Goal: Transaction & Acquisition: Purchase product/service

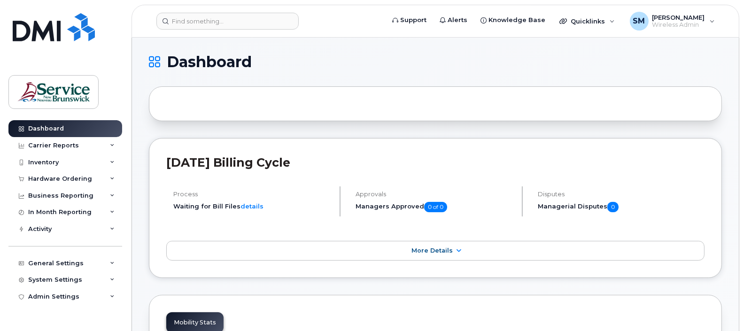
drag, startPoint x: 0, startPoint y: 0, endPoint x: 564, endPoint y: 71, distance: 568.7
click at [112, 163] on icon at bounding box center [112, 162] width 5 height 5
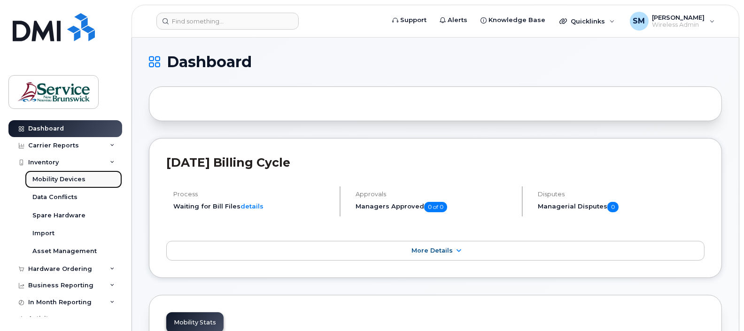
click at [75, 178] on div "Mobility Devices" at bounding box center [58, 179] width 53 height 8
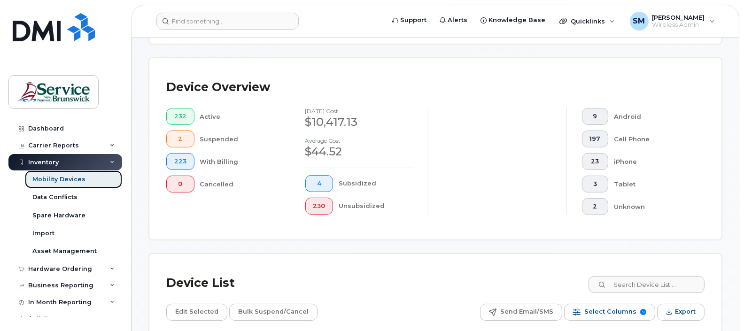
scroll to position [352, 0]
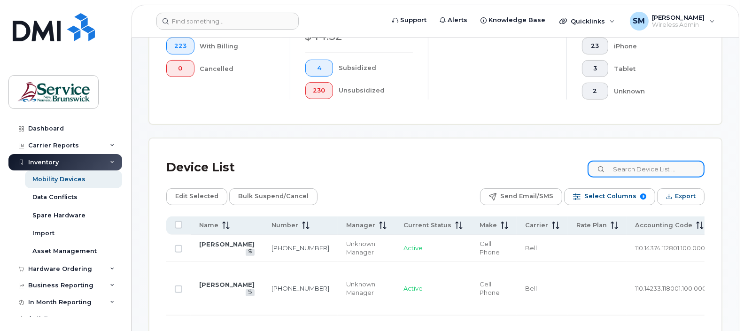
click at [636, 170] on input at bounding box center [646, 169] width 117 height 17
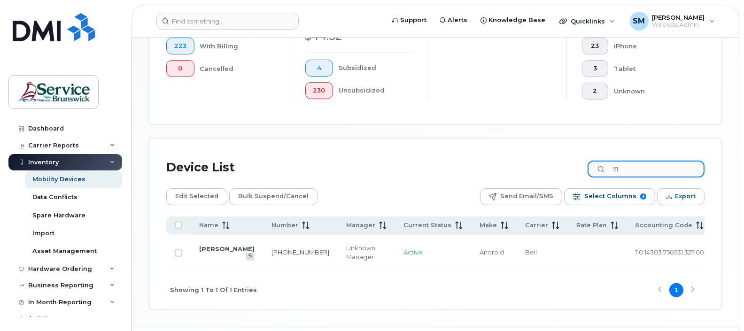
type input "5"
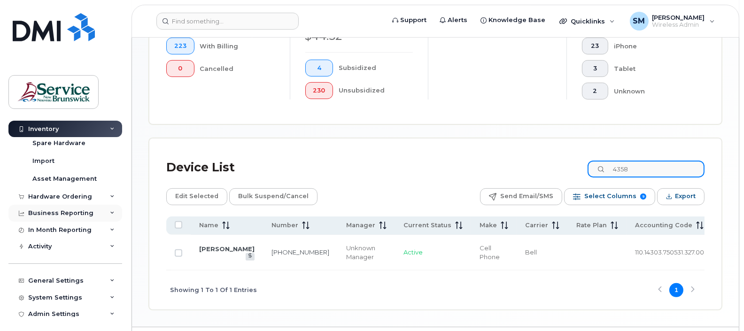
scroll to position [78, 0]
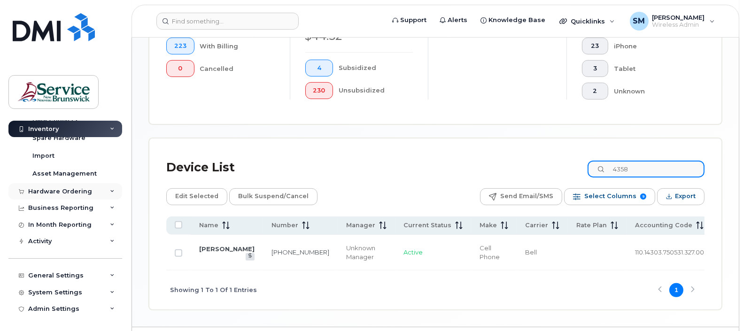
type input "4358"
click at [112, 190] on div "Hardware Ordering" at bounding box center [65, 191] width 114 height 17
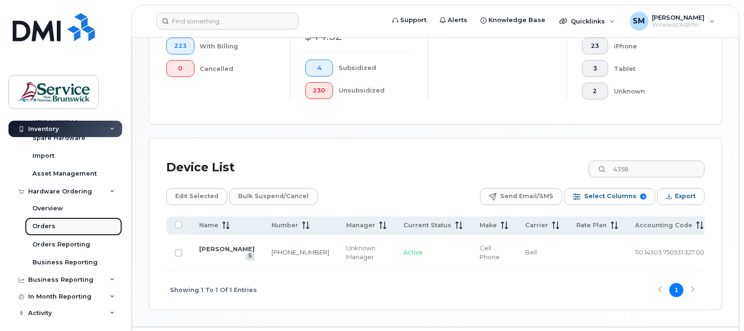
click at [47, 228] on div "Orders" at bounding box center [43, 226] width 23 height 8
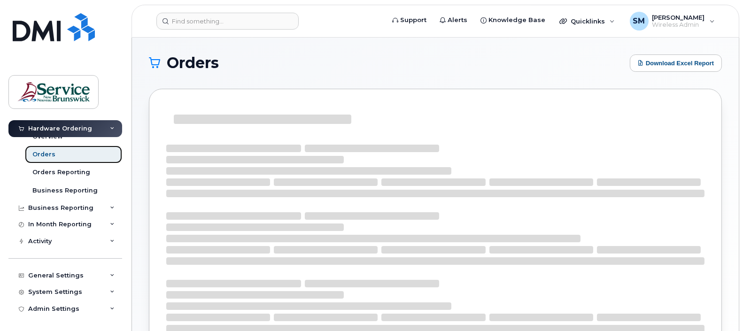
scroll to position [59, 0]
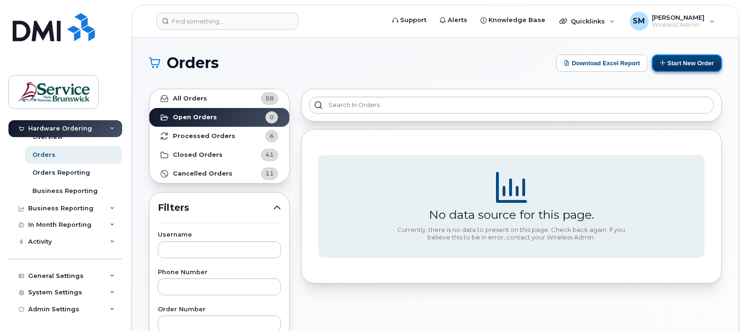
click at [692, 62] on button "Start New Order" at bounding box center [687, 62] width 70 height 17
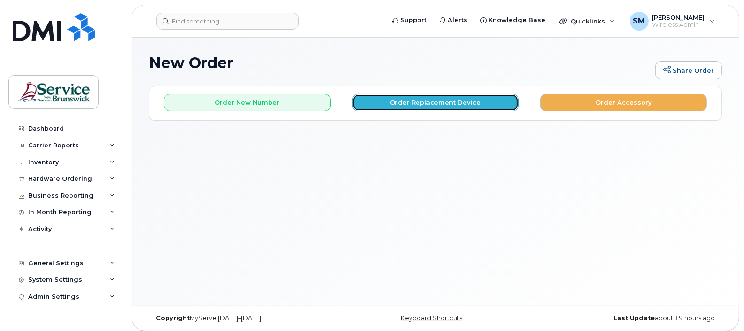
click at [453, 101] on button "Order Replacement Device" at bounding box center [435, 102] width 167 height 17
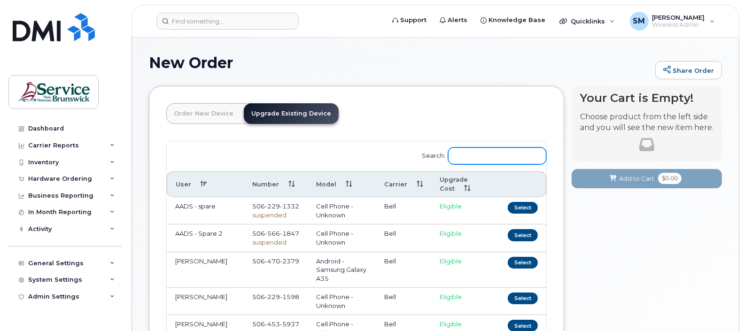
click at [474, 152] on input "Search:" at bounding box center [497, 156] width 98 height 17
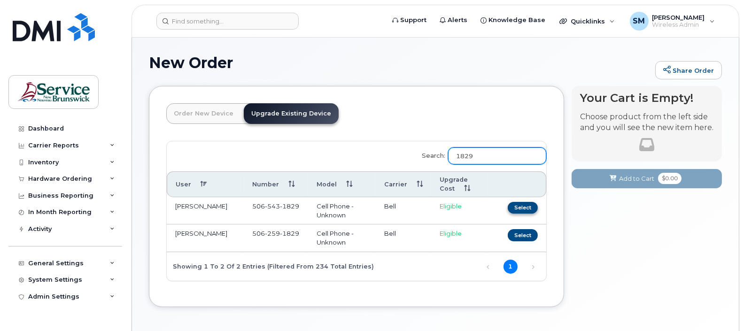
type input "1829"
click at [520, 205] on button "Select" at bounding box center [523, 208] width 30 height 12
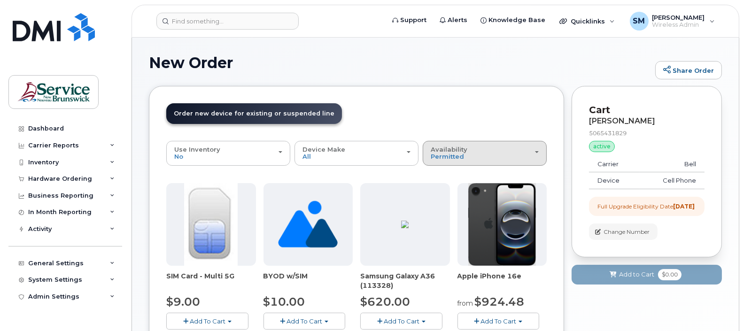
click at [535, 149] on div "Availability Permitted All" at bounding box center [485, 153] width 108 height 15
click at [441, 190] on label "All" at bounding box center [435, 190] width 20 height 11
click at [0, 0] on input "All" at bounding box center [0, 0] width 0 height 0
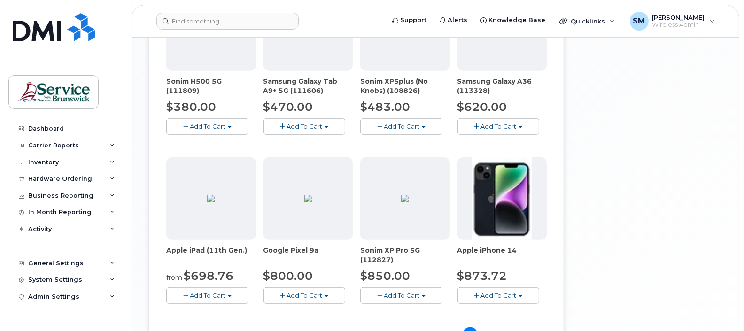
scroll to position [630, 0]
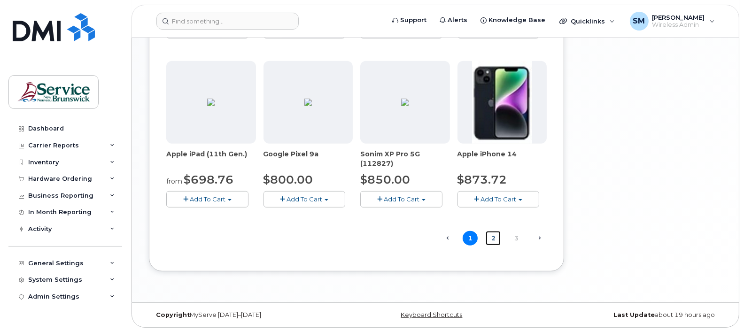
click at [494, 236] on link "2" at bounding box center [493, 238] width 15 height 15
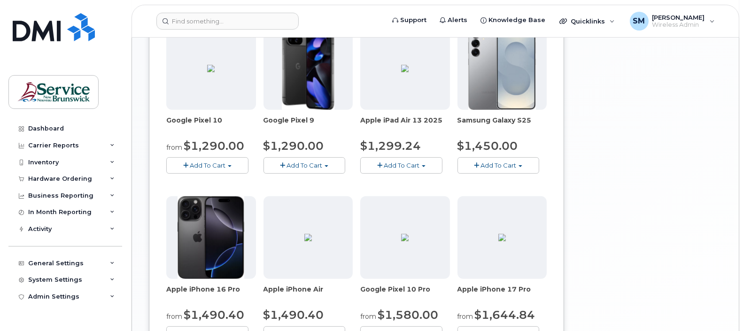
scroll to position [512, 0]
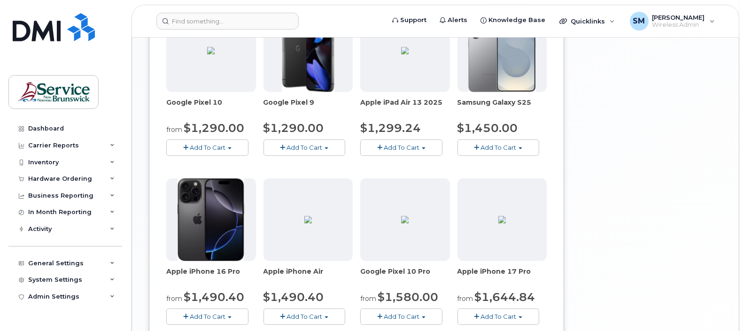
click at [202, 315] on span "Add To Cart" at bounding box center [208, 317] width 36 height 8
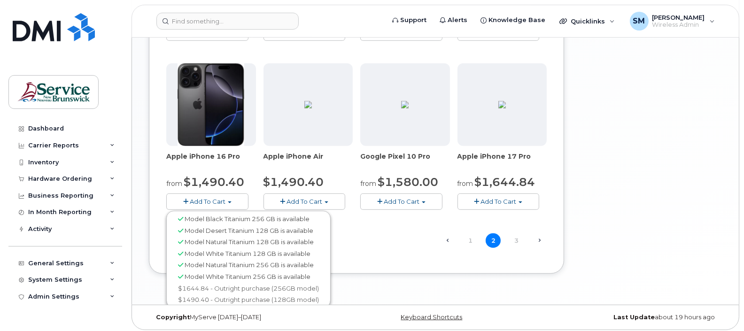
scroll to position [630, 0]
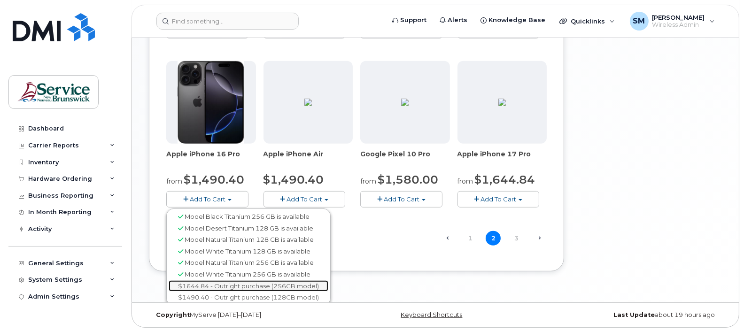
click at [258, 283] on link "$1644.84 - Outright purchase (256GB model)" at bounding box center [249, 286] width 160 height 12
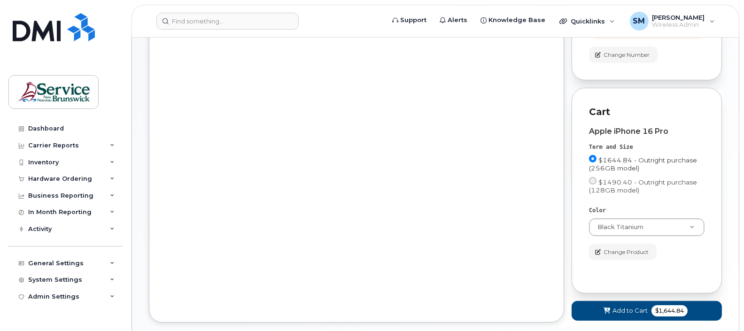
scroll to position [236, 0]
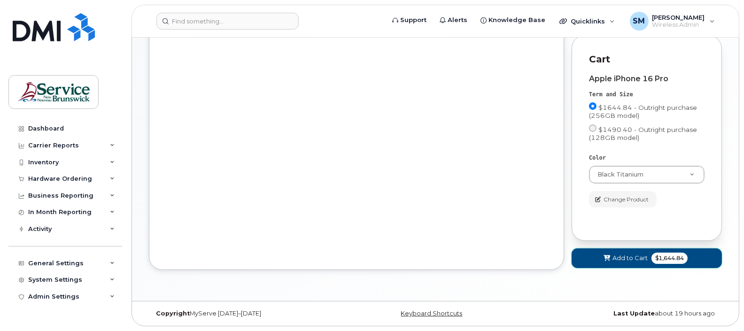
click at [629, 254] on span "Add to Cart" at bounding box center [630, 258] width 35 height 9
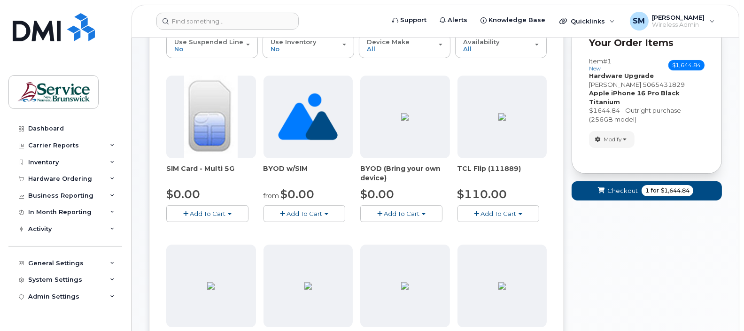
scroll to position [117, 0]
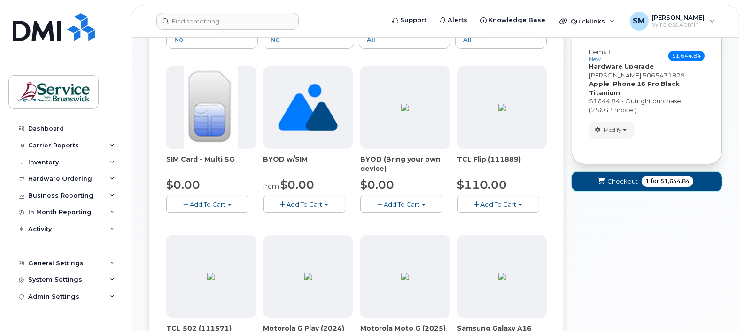
click at [617, 179] on span "Checkout" at bounding box center [622, 181] width 31 height 9
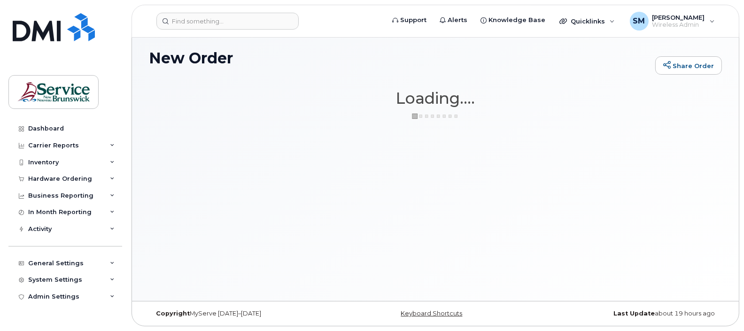
scroll to position [5, 0]
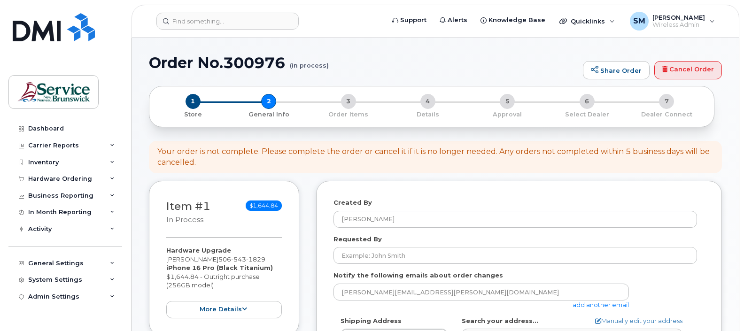
select select
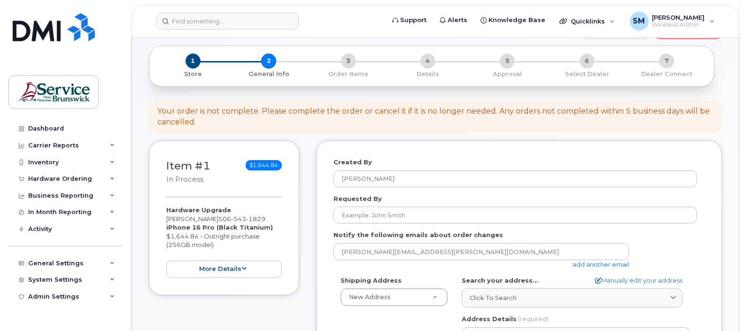
scroll to position [58, 0]
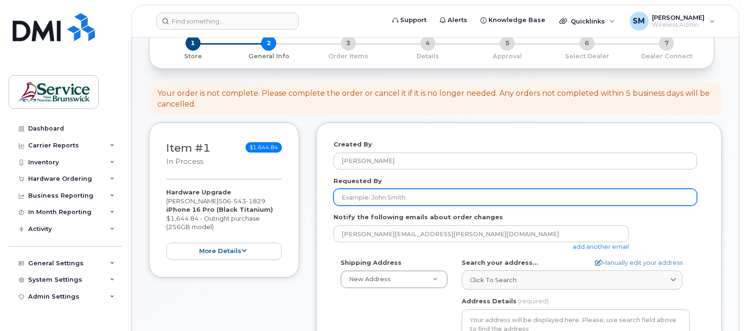
click at [371, 199] on input "Requested By" at bounding box center [516, 197] width 364 height 17
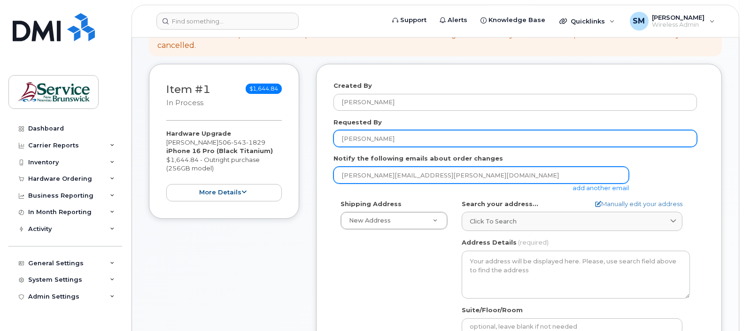
type input "Holly Lydon"
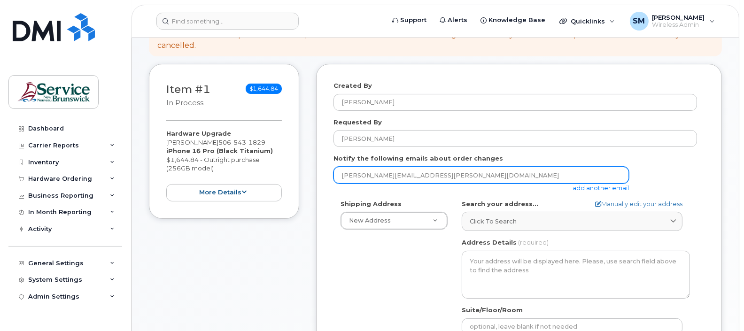
click at [420, 177] on input "sonia.manuel@gnb.ca" at bounding box center [482, 175] width 296 height 17
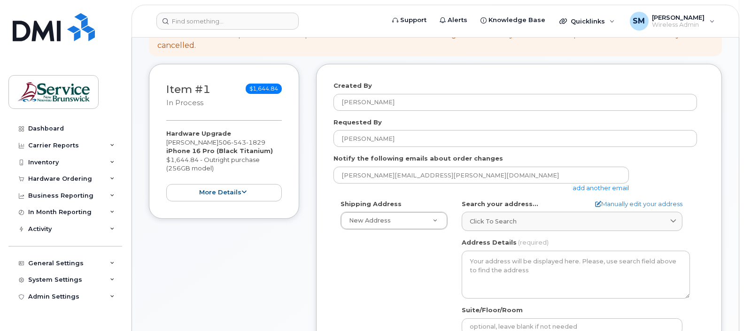
click at [361, 256] on div "Shipping Address New Address New Address ASD-E Main Office ASD-N Bathurst Educa…" at bounding box center [516, 308] width 364 height 216
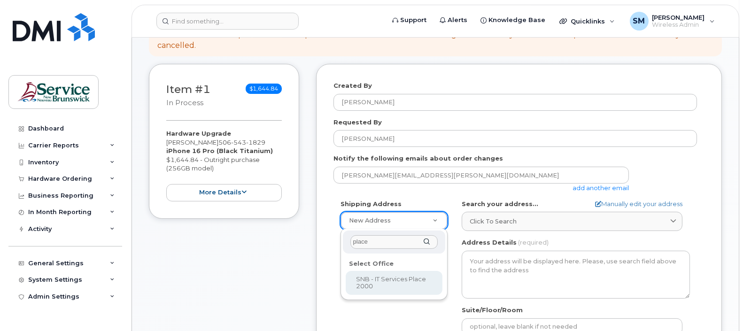
type input "place"
select select
type textarea "250 King St, Room 395 Fredericton New Brunswick E3B 9M9"
type input "[PERSON_NAME]"
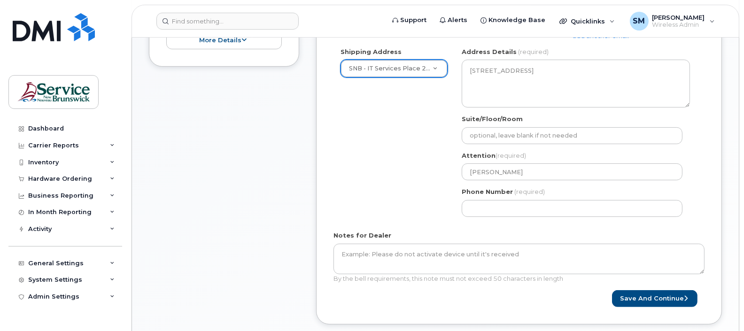
scroll to position [294, 0]
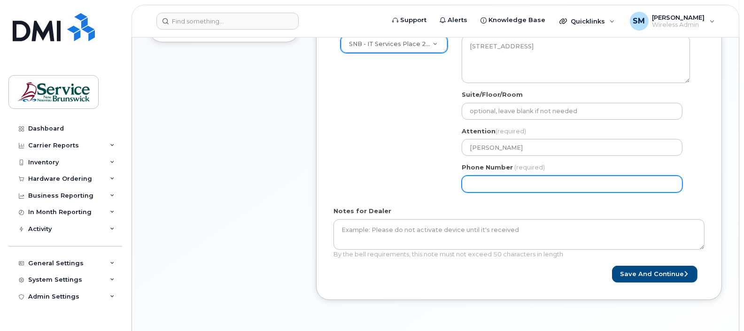
click at [486, 185] on input "Phone Number" at bounding box center [572, 184] width 221 height 17
select select
type input "506259176"
select select
type input "5062591768"
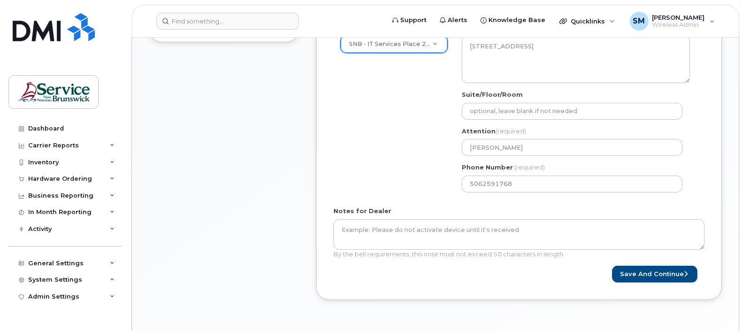
click at [508, 200] on form "Created By Sonia Manuel Requested By Holly Lydon Notify the following emails ab…" at bounding box center [519, 94] width 371 height 378
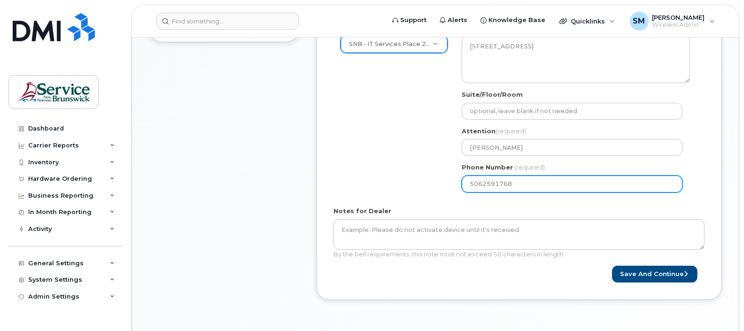
drag, startPoint x: 515, startPoint y: 186, endPoint x: 470, endPoint y: 186, distance: 45.1
click at [470, 186] on input "5062591768" at bounding box center [572, 184] width 221 height 17
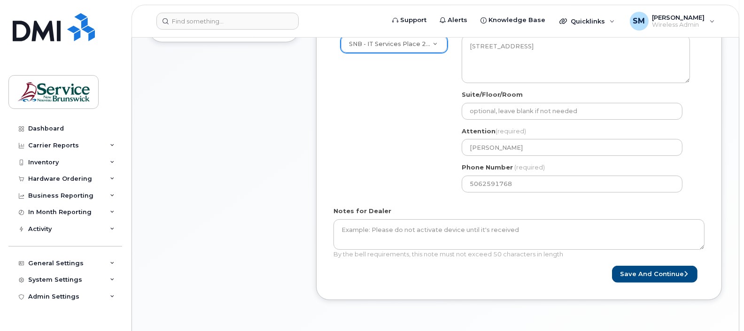
click at [491, 200] on form "Created By Sonia Manuel Requested By Holly Lydon Notify the following emails ab…" at bounding box center [519, 94] width 371 height 378
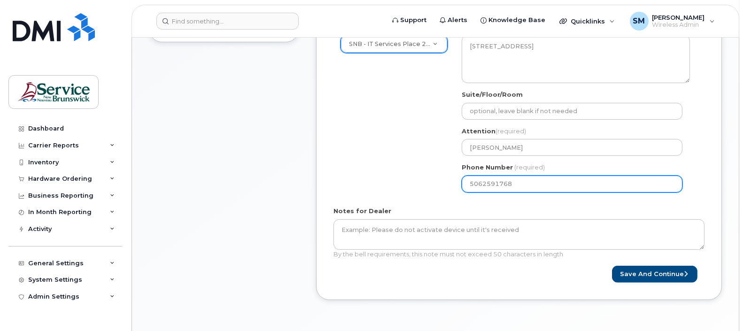
drag, startPoint x: 512, startPoint y: 183, endPoint x: 472, endPoint y: 182, distance: 40.4
click at [472, 182] on input "5062591768" at bounding box center [572, 184] width 221 height 17
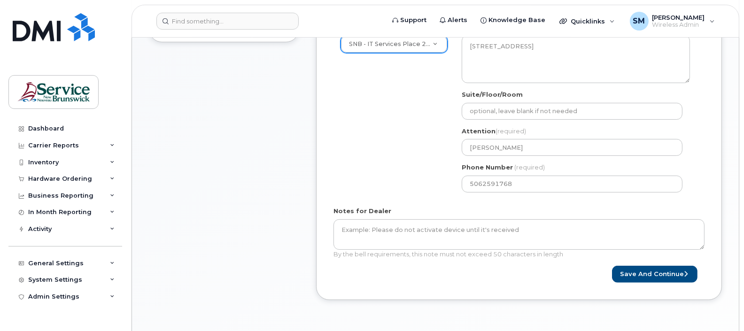
click at [444, 180] on div "Shipping Address SNB - IT Services Place 2000 New Address ASD-E Main Office ASD…" at bounding box center [516, 111] width 364 height 177
click at [635, 270] on button "Save and Continue" at bounding box center [655, 274] width 86 height 17
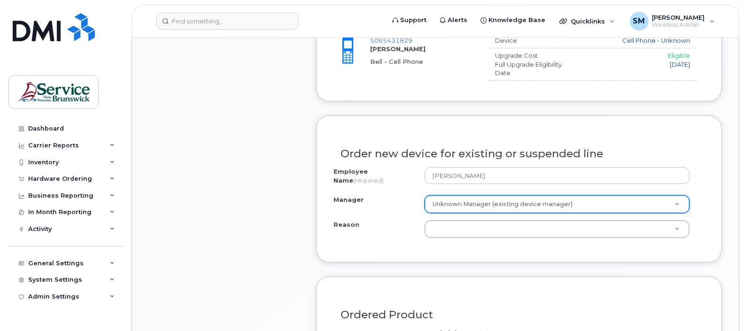
scroll to position [469, 0]
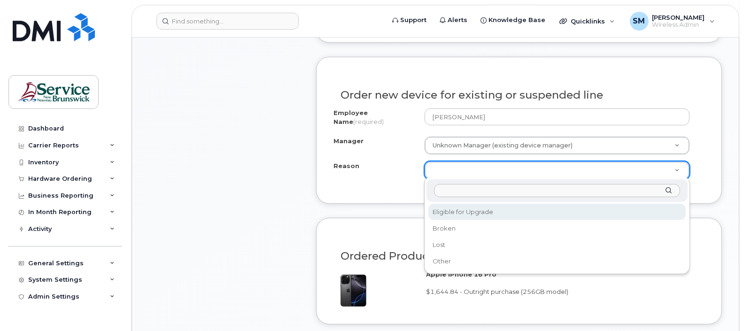
select select "eligible_for_upgrade"
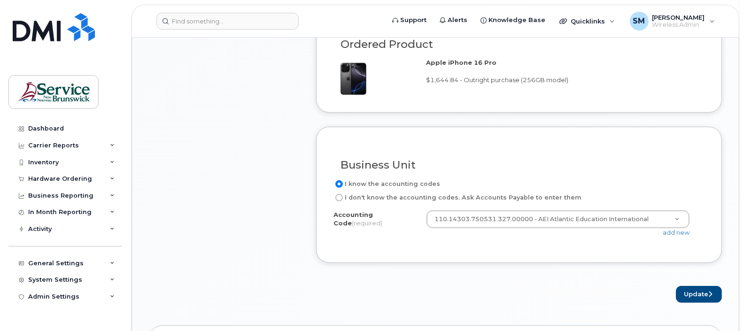
scroll to position [705, 0]
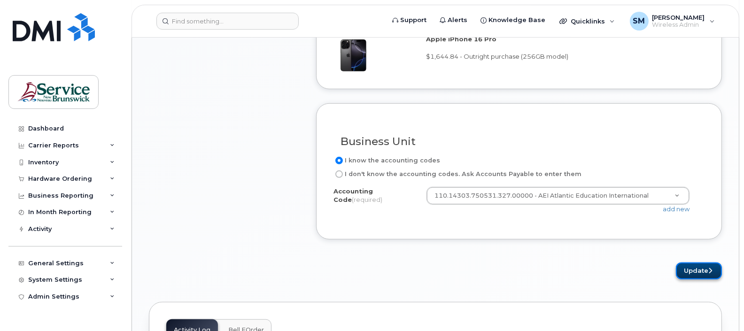
click at [693, 266] on button "Update" at bounding box center [699, 271] width 46 height 17
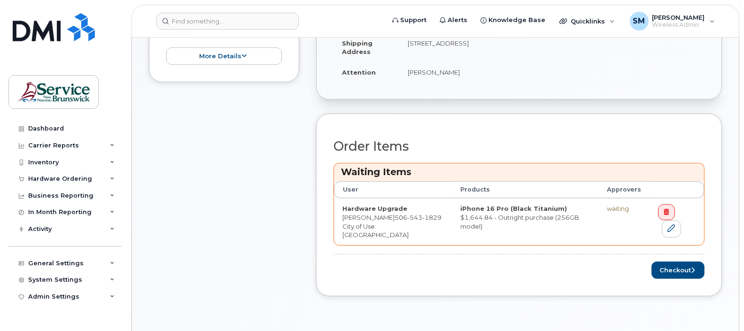
scroll to position [352, 0]
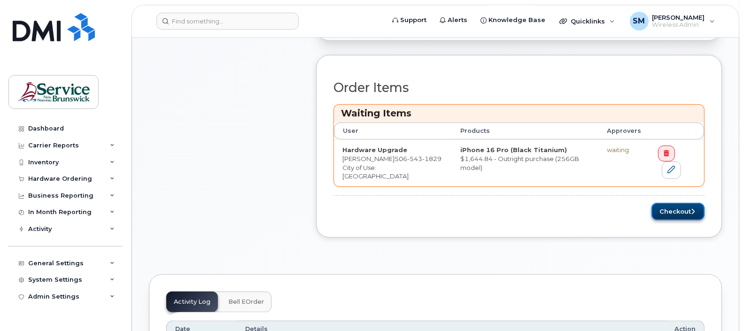
click at [673, 203] on button "Checkout" at bounding box center [678, 211] width 53 height 17
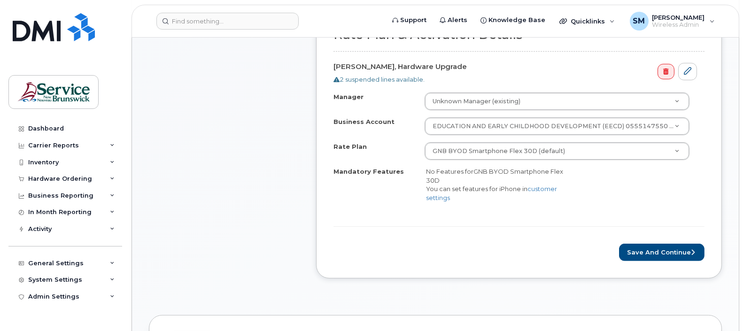
scroll to position [352, 0]
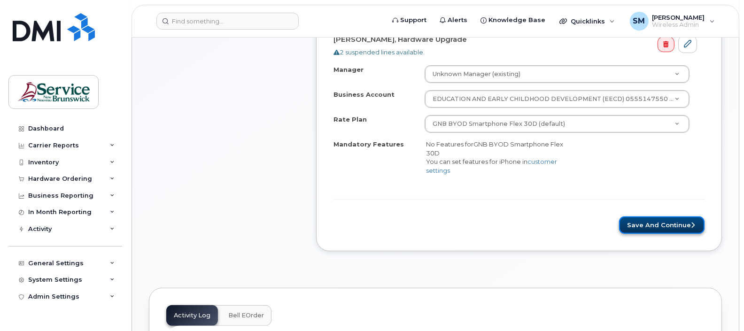
click at [651, 219] on button "Save and Continue" at bounding box center [662, 225] width 86 height 17
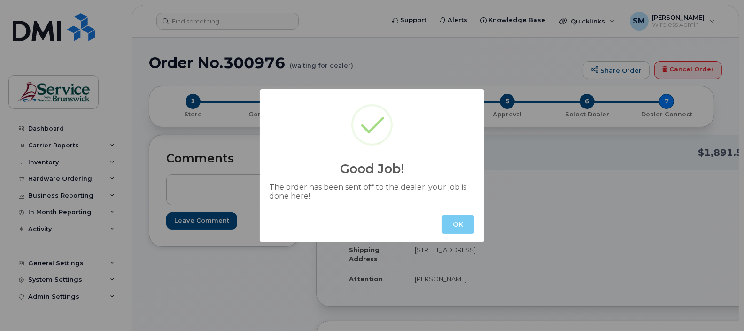
click at [456, 220] on button "OK" at bounding box center [458, 224] width 33 height 19
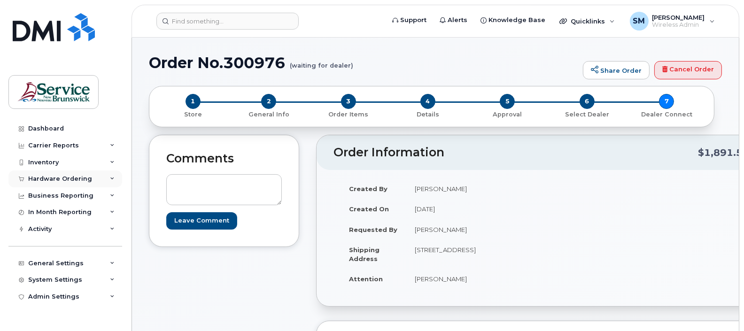
click at [113, 178] on icon at bounding box center [112, 179] width 5 height 5
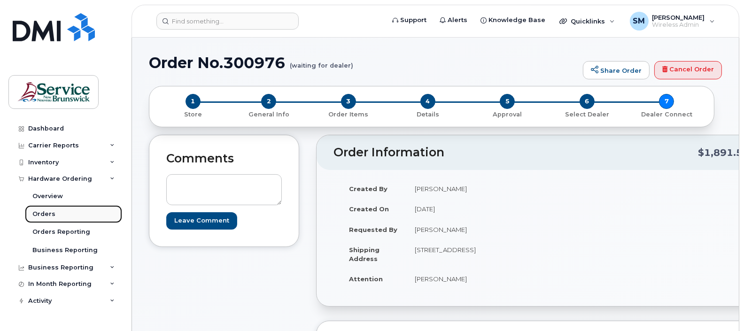
click at [48, 214] on div "Orders" at bounding box center [43, 214] width 23 height 8
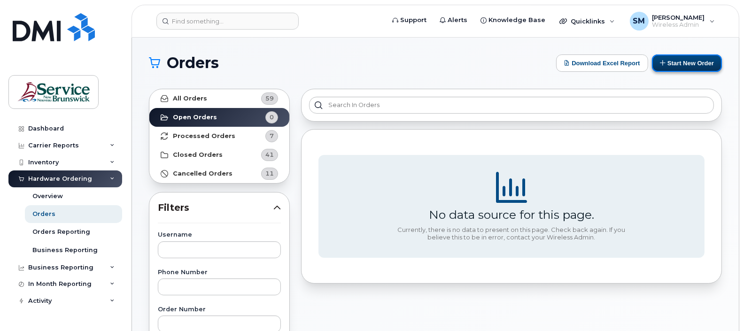
click at [675, 61] on button "Start New Order" at bounding box center [687, 62] width 70 height 17
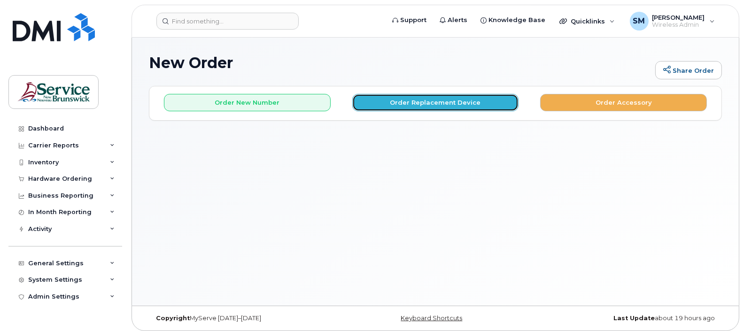
click at [437, 98] on button "Order Replacement Device" at bounding box center [435, 102] width 167 height 17
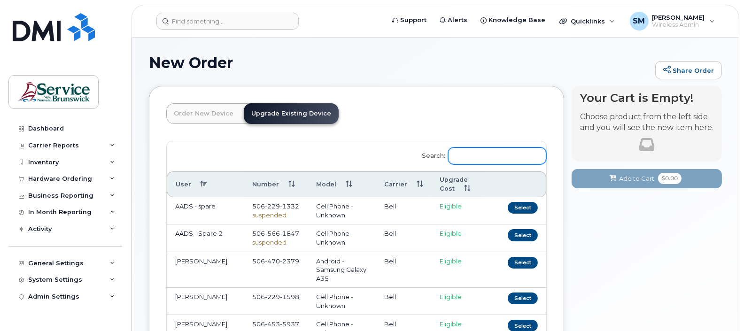
click at [479, 154] on input "Search:" at bounding box center [497, 156] width 98 height 17
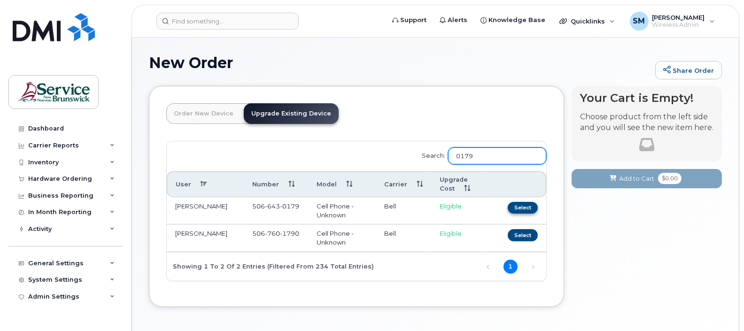
type input "0179"
click at [520, 205] on button "Select" at bounding box center [523, 208] width 30 height 12
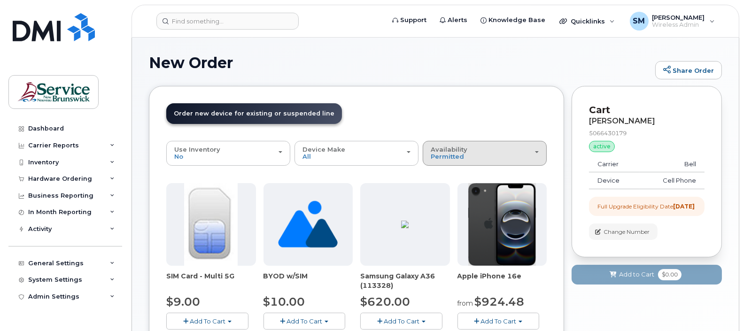
click at [536, 151] on div "Availability Permitted All" at bounding box center [485, 153] width 108 height 15
click at [440, 190] on label "All" at bounding box center [435, 190] width 20 height 11
click at [0, 0] on input "All" at bounding box center [0, 0] width 0 height 0
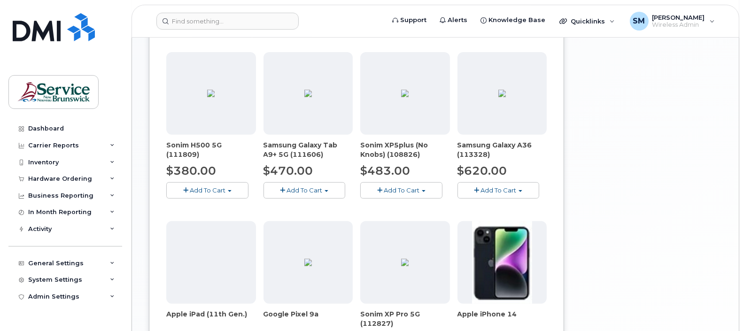
scroll to position [630, 0]
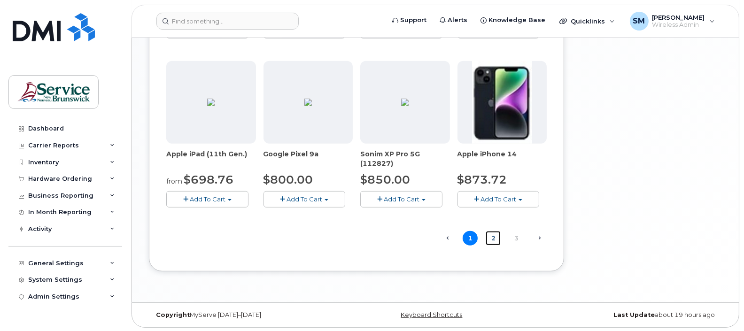
click at [493, 237] on link "2" at bounding box center [493, 238] width 15 height 15
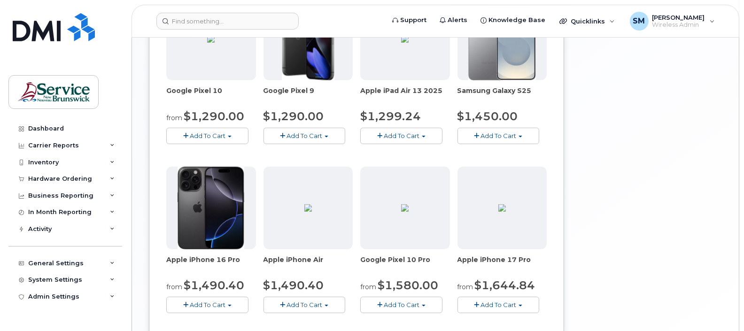
scroll to position [552, 0]
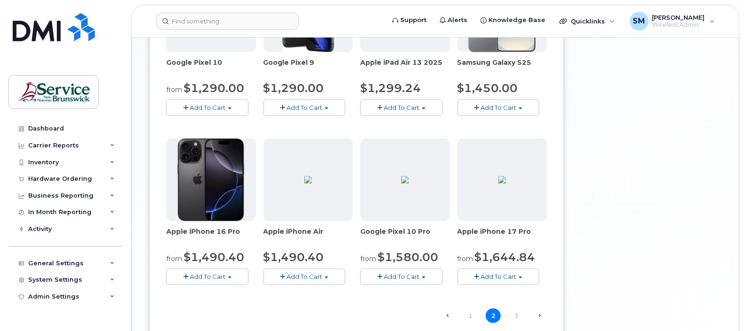
click at [200, 273] on span "Add To Cart" at bounding box center [208, 277] width 36 height 8
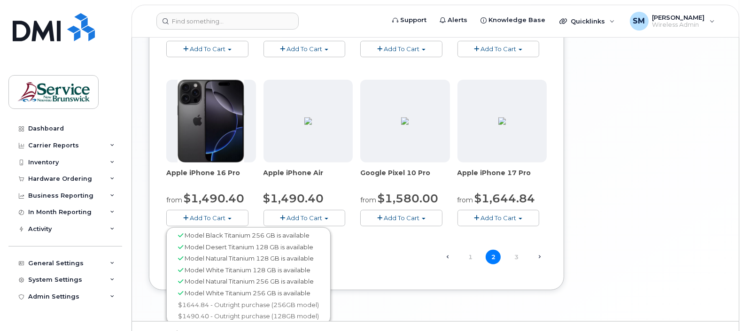
scroll to position [630, 0]
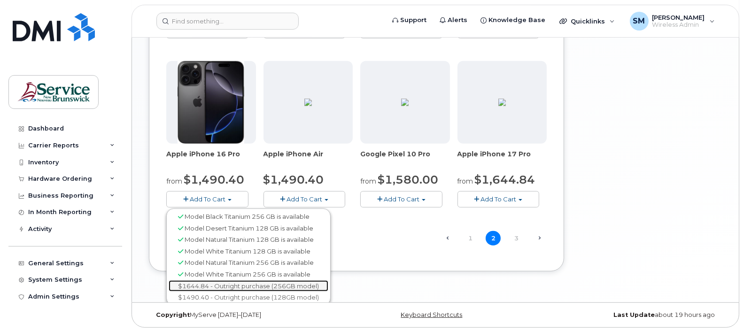
click at [230, 284] on link "$1644.84 - Outright purchase (256GB model)" at bounding box center [249, 286] width 160 height 12
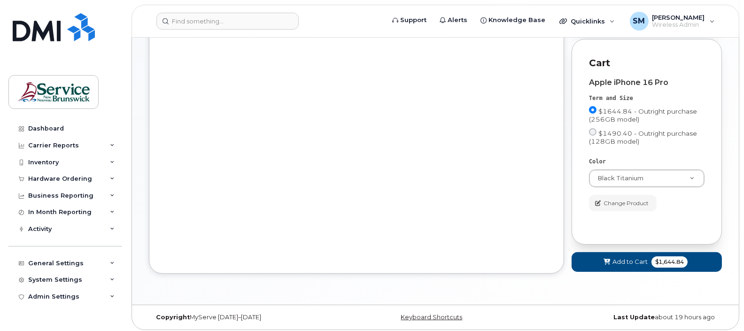
scroll to position [234, 0]
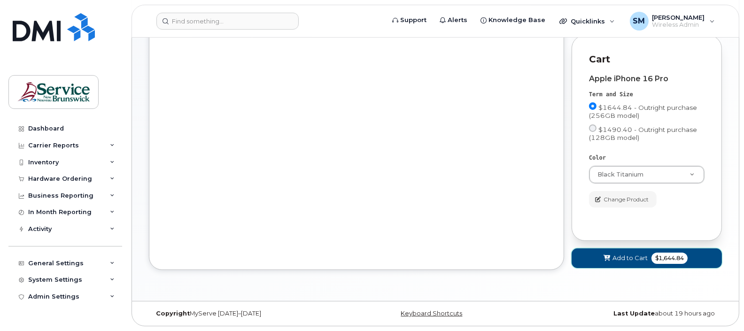
click at [621, 257] on span "Add to Cart" at bounding box center [630, 258] width 35 height 9
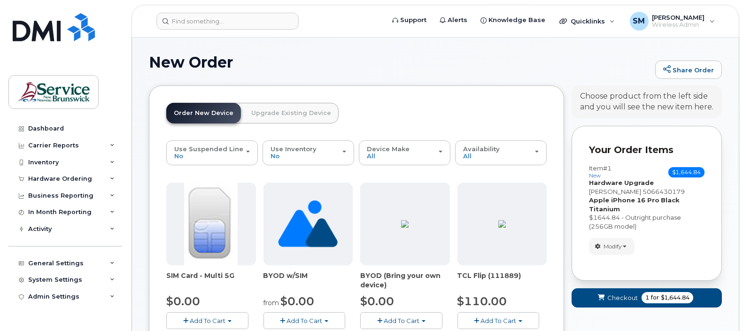
scroll to position [0, 0]
click at [618, 297] on span "Checkout" at bounding box center [622, 298] width 31 height 9
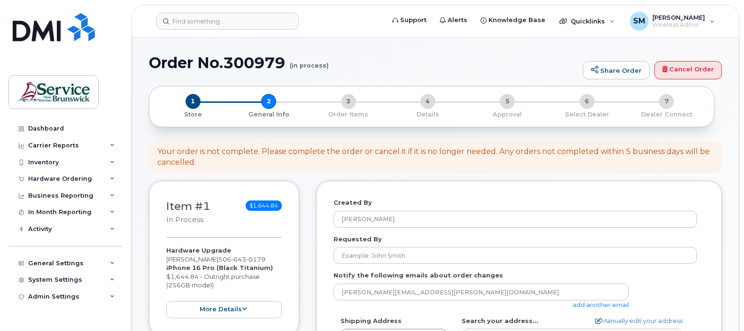
select select
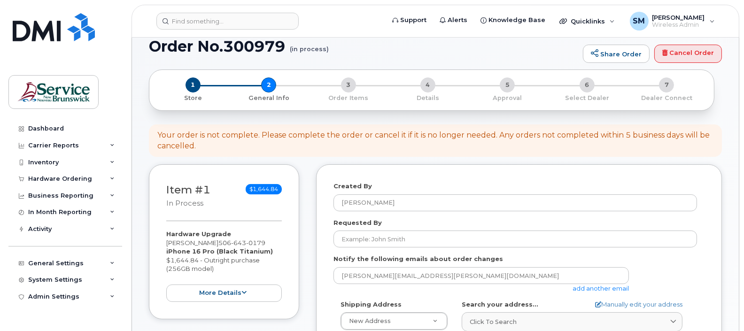
scroll to position [58, 0]
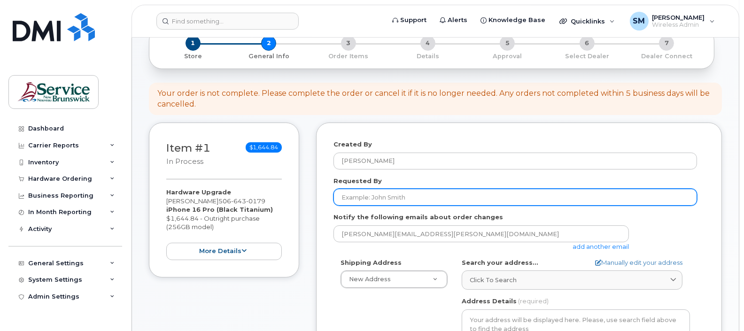
click at [359, 196] on input "Requested By" at bounding box center [516, 197] width 364 height 17
type input "[PERSON_NAME]"
type input "5062591768"
select select
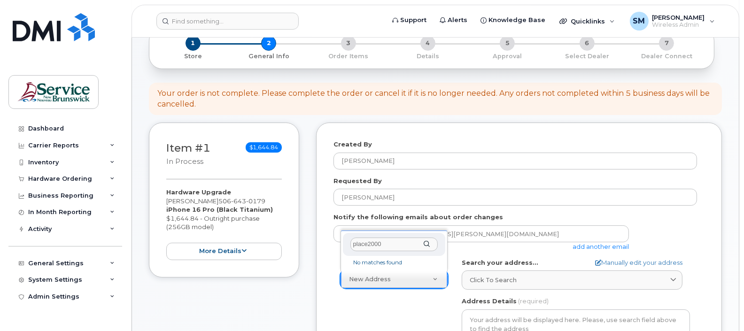
click at [396, 243] on input "place2000" at bounding box center [393, 245] width 87 height 14
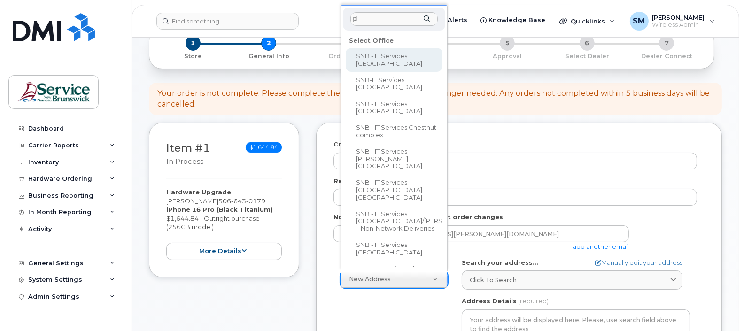
type input "p"
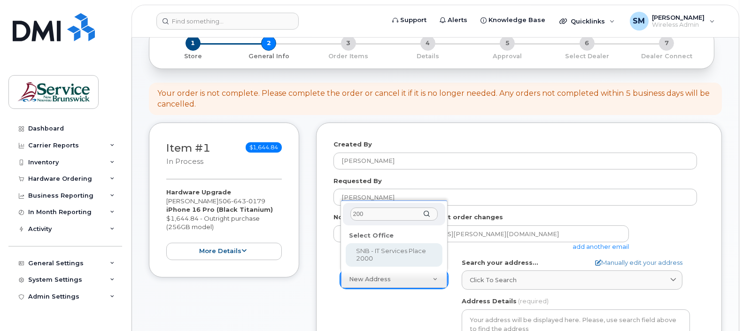
type input "200"
select select
type textarea "250 King St, Room 395 Fredericton New Brunswick E3B 9M9"
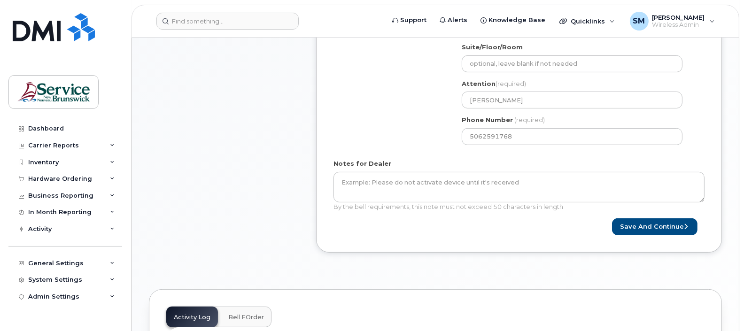
scroll to position [352, 0]
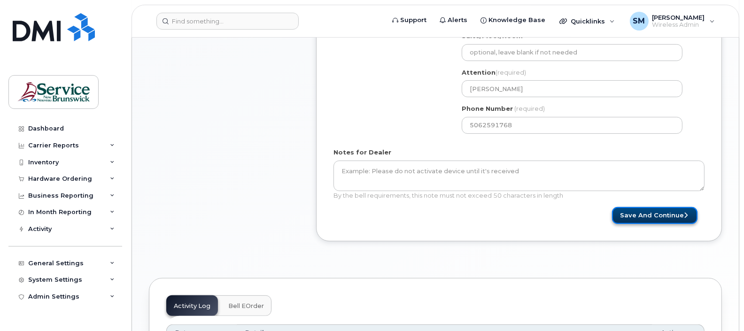
click at [638, 213] on button "Save and Continue" at bounding box center [655, 215] width 86 height 17
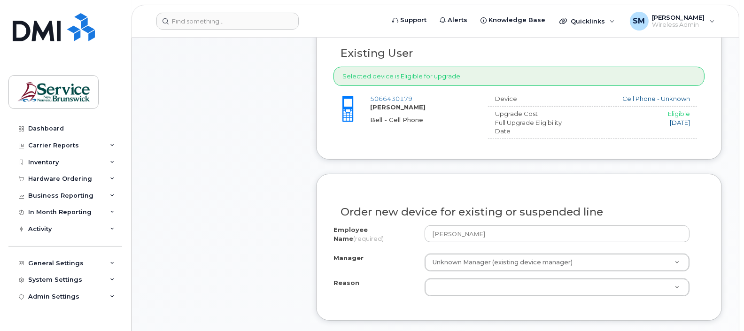
scroll to position [411, 0]
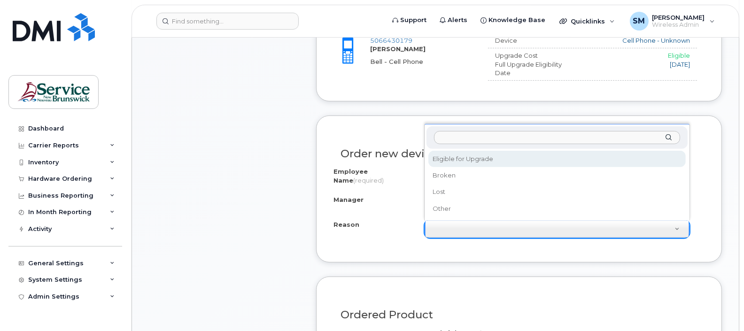
select select "eligible_for_upgrade"
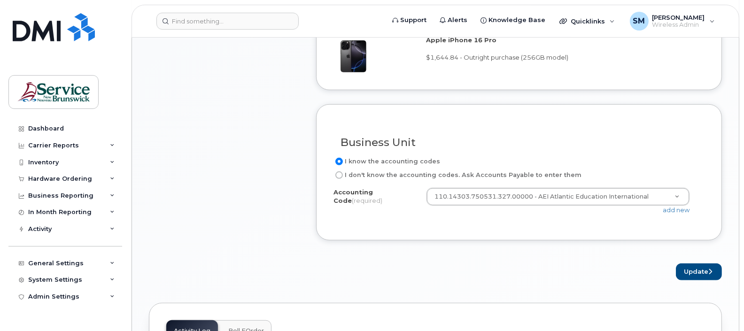
scroll to position [705, 0]
click at [688, 266] on button "Update" at bounding box center [699, 271] width 46 height 17
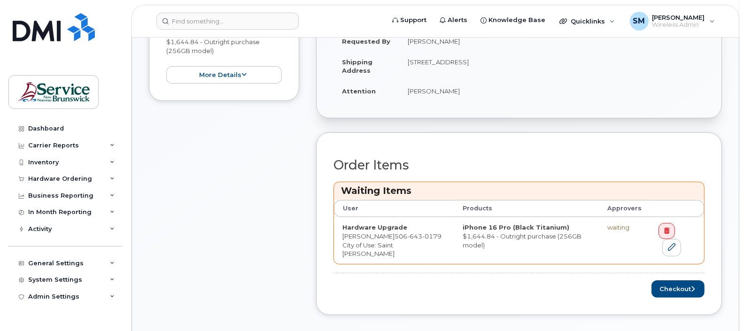
scroll to position [294, 0]
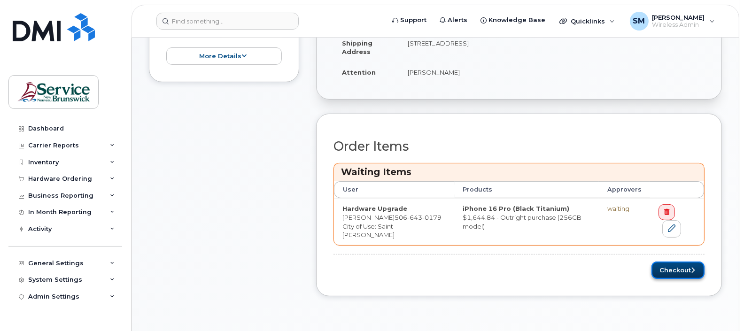
click at [674, 263] on button "Checkout" at bounding box center [678, 270] width 53 height 17
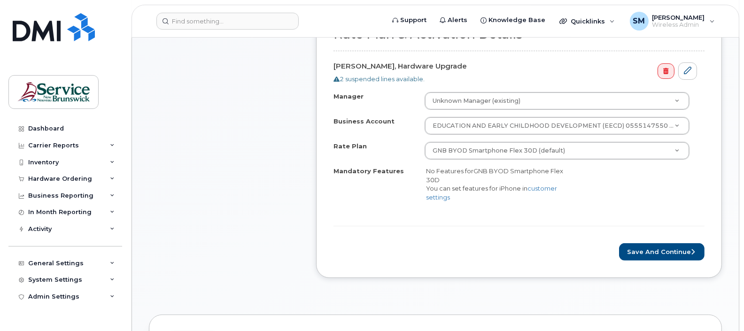
scroll to position [352, 0]
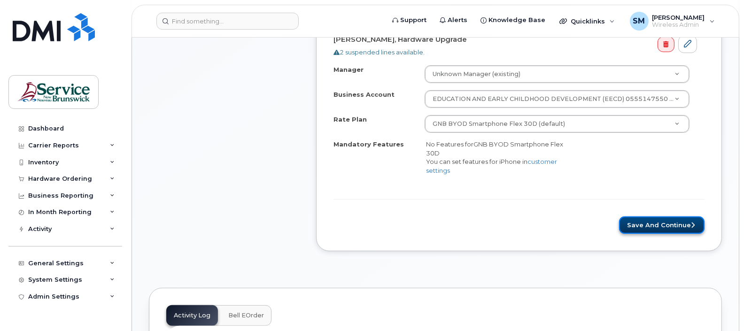
click at [650, 218] on button "Save and Continue" at bounding box center [662, 225] width 86 height 17
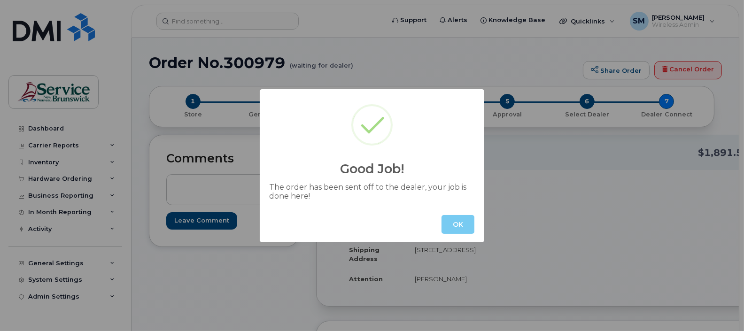
click at [456, 220] on button "OK" at bounding box center [458, 224] width 33 height 19
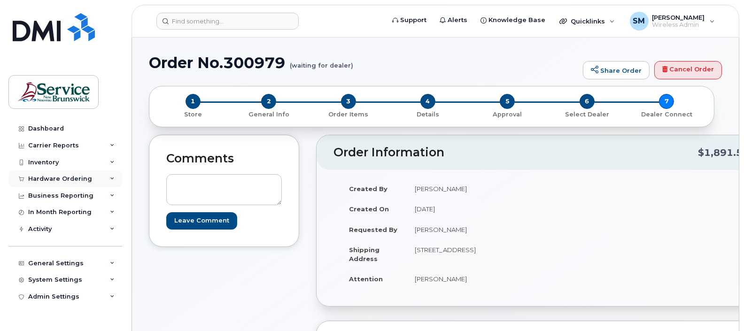
click at [113, 179] on icon at bounding box center [112, 179] width 5 height 5
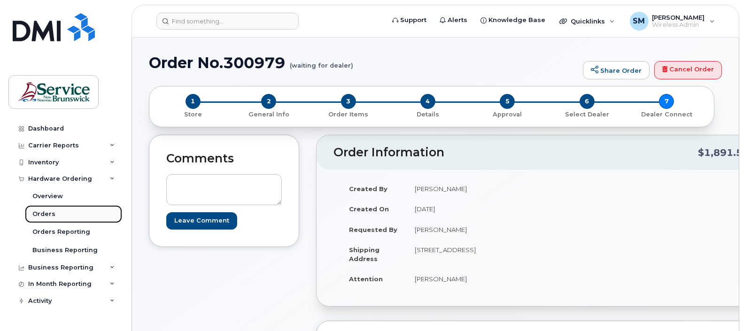
click at [45, 212] on div "Orders" at bounding box center [43, 214] width 23 height 8
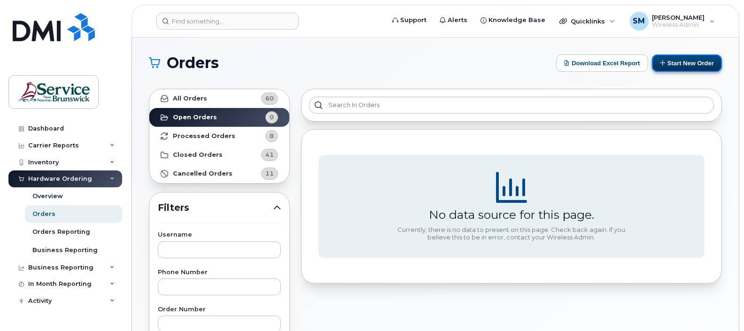
click at [687, 61] on button "Start New Order" at bounding box center [687, 62] width 70 height 17
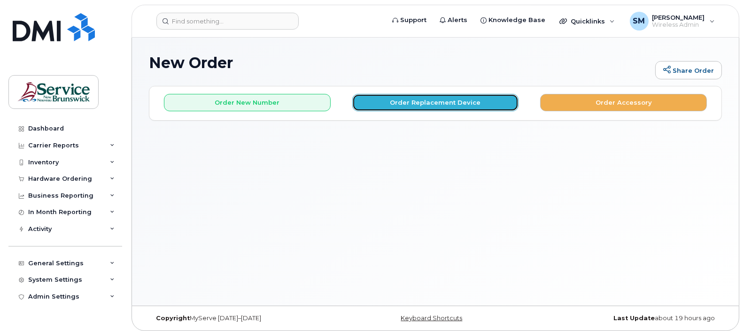
click at [424, 97] on button "Order Replacement Device" at bounding box center [435, 102] width 167 height 17
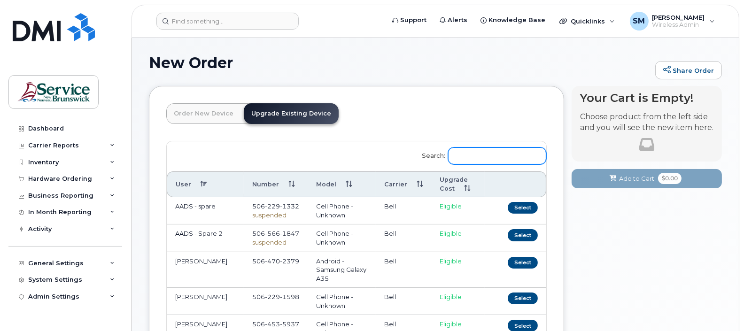
click at [467, 154] on input "Search:" at bounding box center [497, 156] width 98 height 17
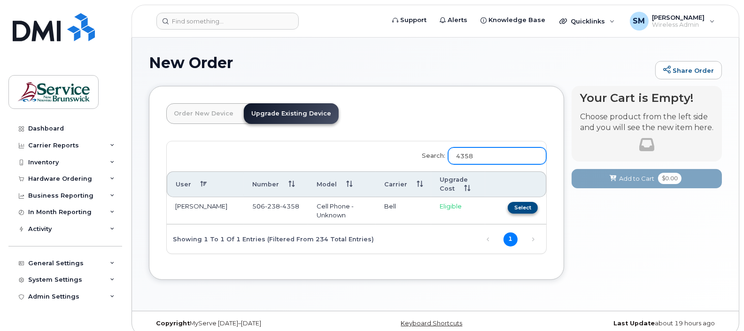
type input "4358"
click at [526, 207] on button "Select" at bounding box center [523, 208] width 30 height 12
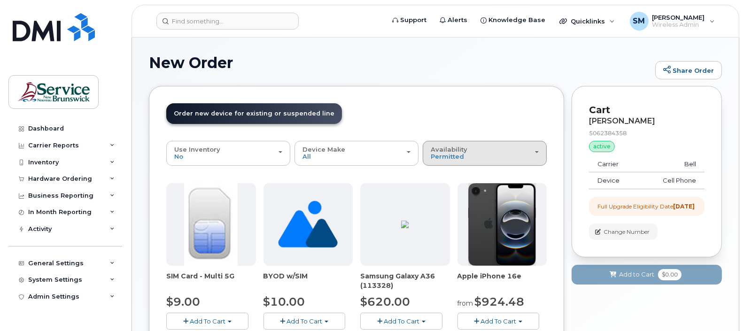
click at [536, 151] on div "Availability Permitted All" at bounding box center [485, 153] width 108 height 15
click at [441, 190] on label "All" at bounding box center [435, 190] width 20 height 11
click at [0, 0] on input "All" at bounding box center [0, 0] width 0 height 0
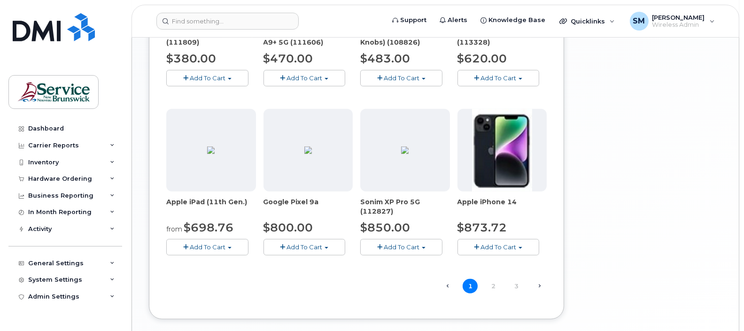
scroll to position [571, 0]
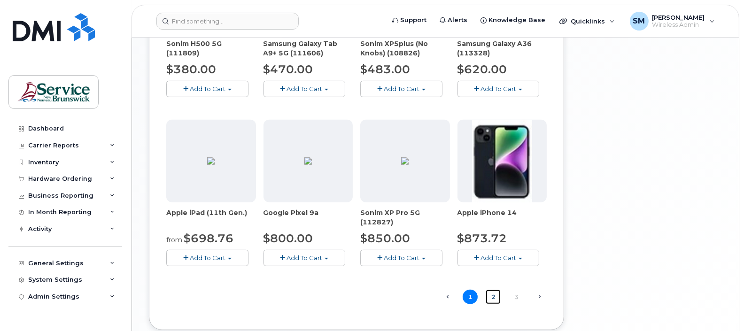
click at [491, 294] on link "2" at bounding box center [493, 297] width 15 height 15
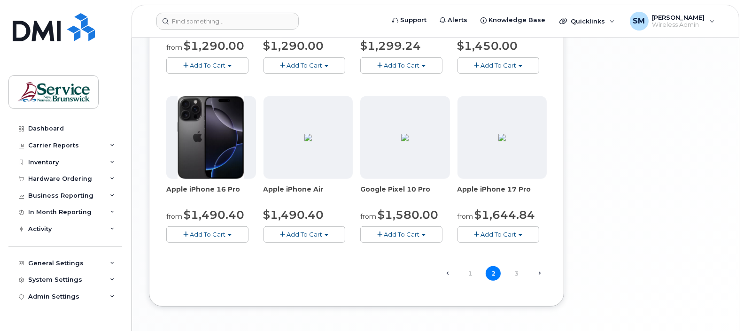
scroll to position [630, 0]
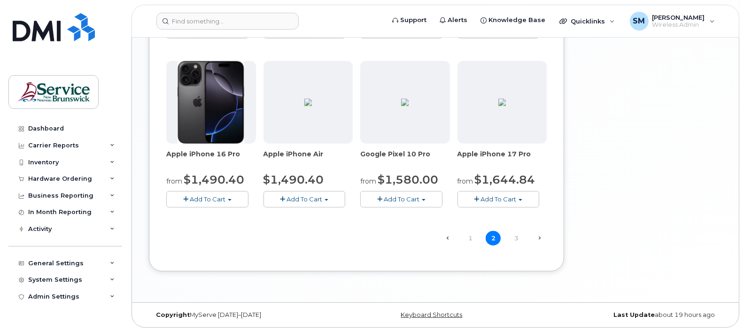
click at [199, 195] on span "Add To Cart" at bounding box center [208, 199] width 36 height 8
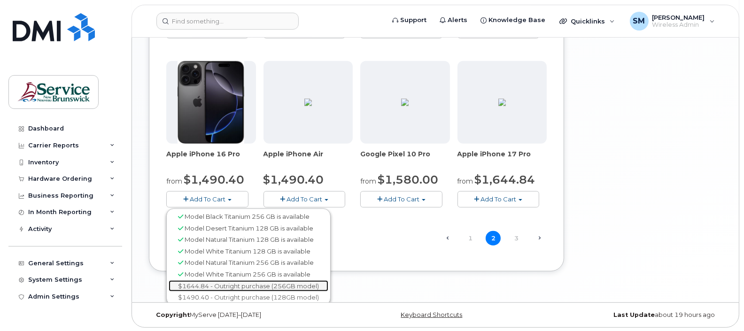
click at [216, 285] on link "$1644.84 - Outright purchase (256GB model)" at bounding box center [249, 286] width 160 height 12
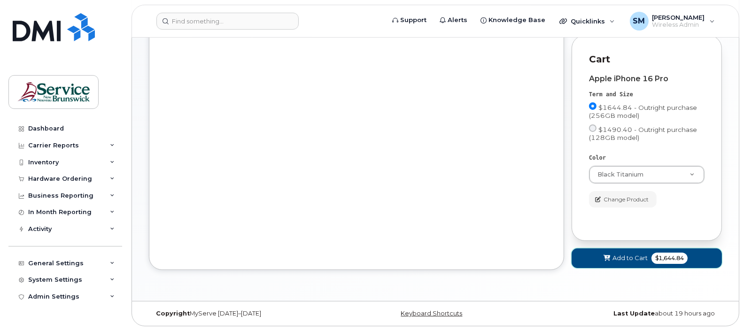
click at [618, 257] on span "Add to Cart" at bounding box center [630, 258] width 35 height 9
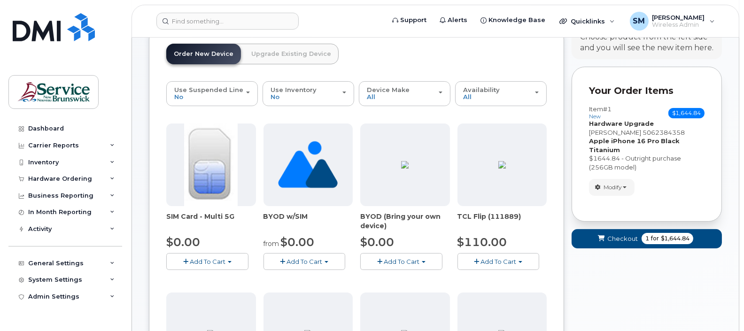
scroll to position [1, 0]
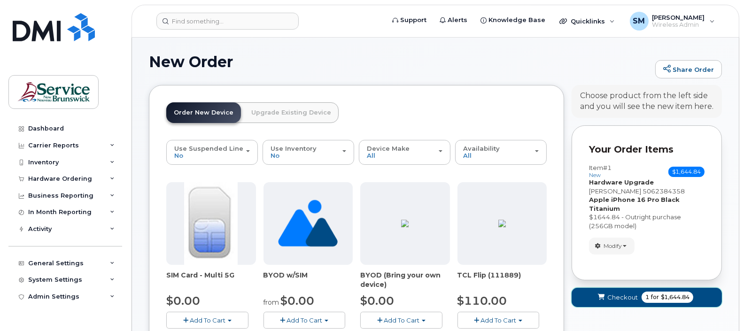
click at [620, 296] on span "Checkout" at bounding box center [622, 297] width 31 height 9
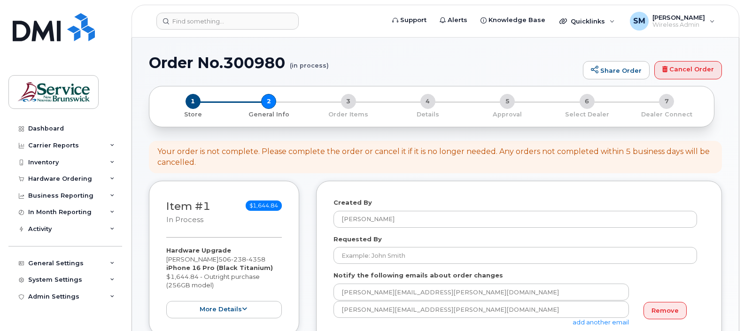
select select
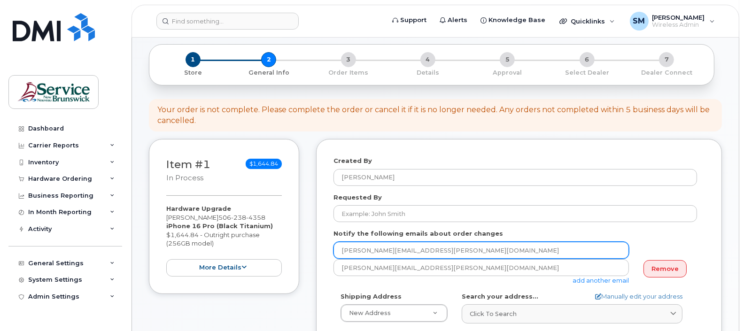
scroll to position [58, 0]
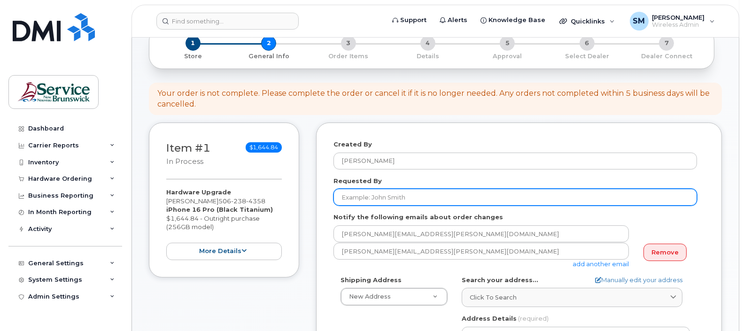
click at [366, 196] on input "Requested By" at bounding box center [516, 197] width 364 height 17
type input "[PERSON_NAME]"
type input "5062591768"
select select
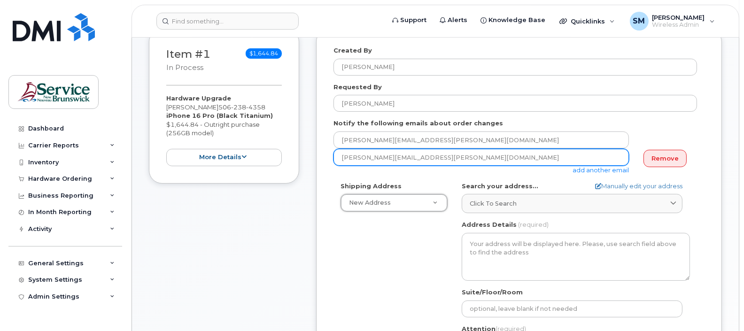
scroll to position [176, 0]
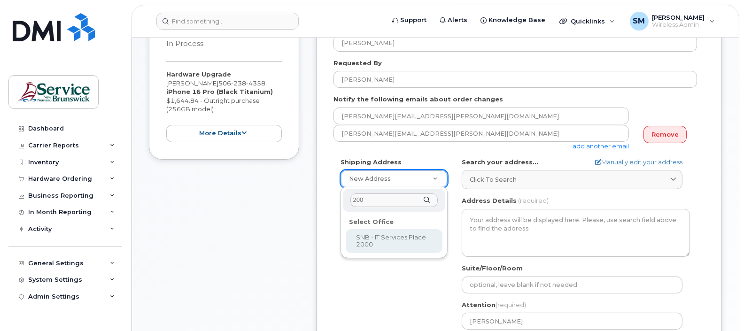
type input "200"
select select
type textarea "250 King St, Room 395 Fredericton New Brunswick E3B 9M9"
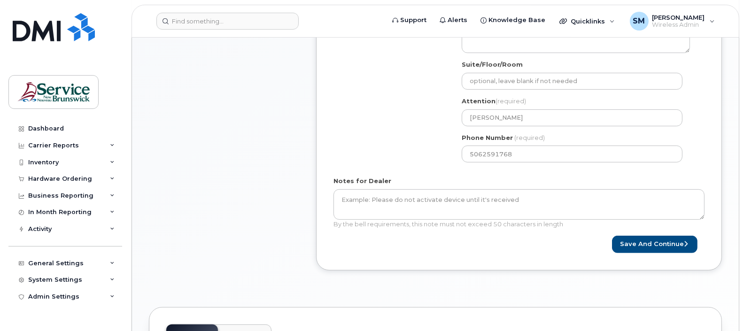
scroll to position [352, 0]
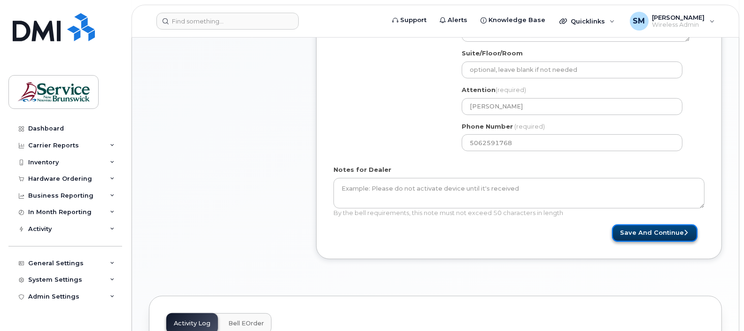
click at [639, 230] on button "Save and Continue" at bounding box center [655, 233] width 86 height 17
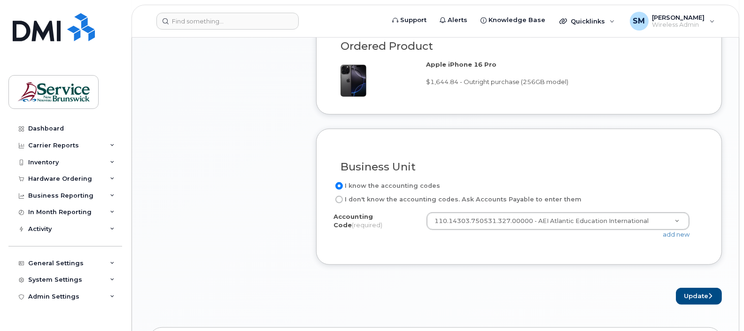
scroll to position [705, 0]
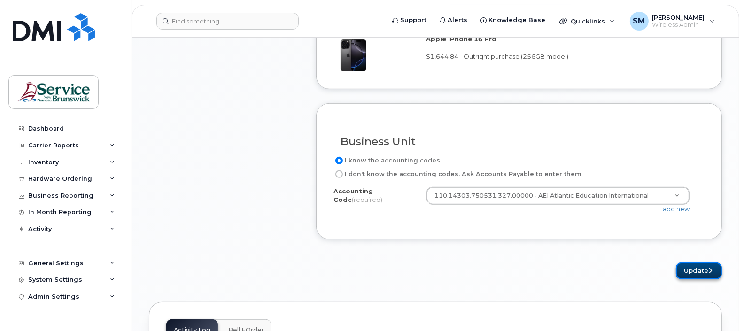
click at [692, 265] on button "Update" at bounding box center [699, 271] width 46 height 17
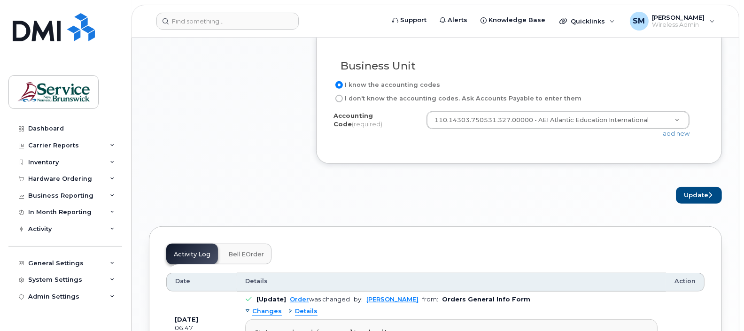
scroll to position [805, 0]
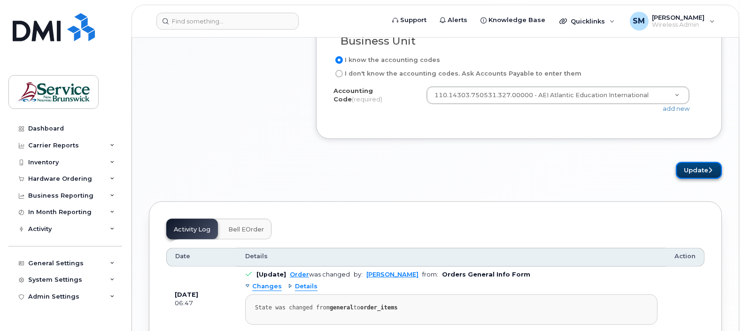
click at [694, 164] on button "Update" at bounding box center [699, 170] width 46 height 17
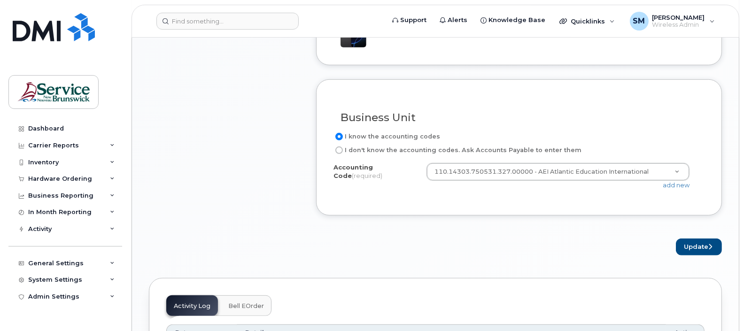
scroll to position [747, 0]
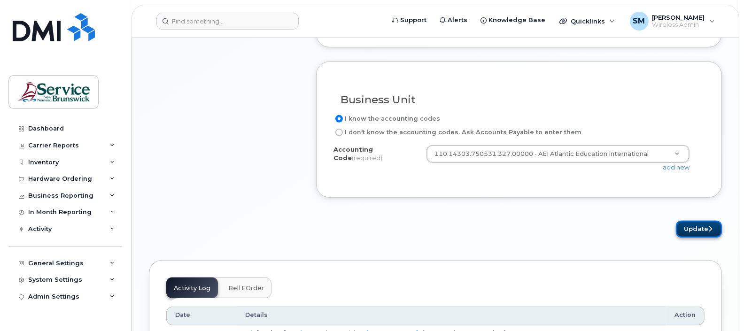
click at [693, 223] on button "Update" at bounding box center [699, 229] width 46 height 17
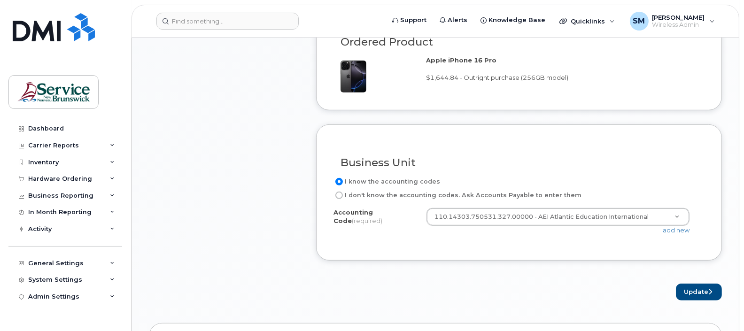
scroll to position [688, 0]
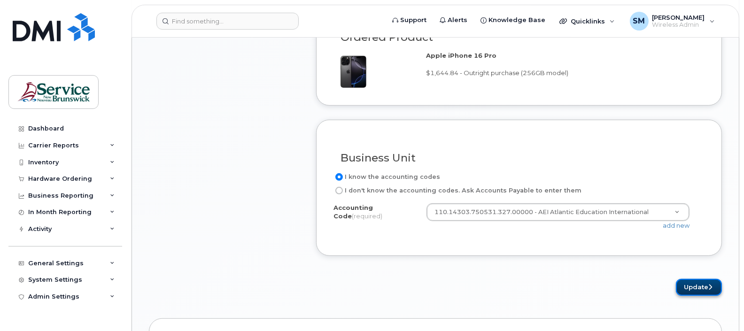
click at [696, 280] on button "Update" at bounding box center [699, 287] width 46 height 17
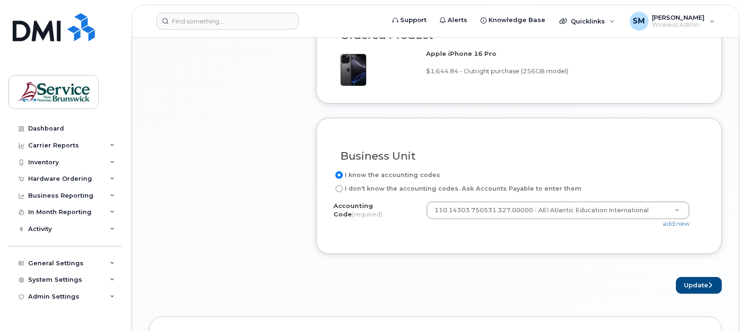
scroll to position [805, 0]
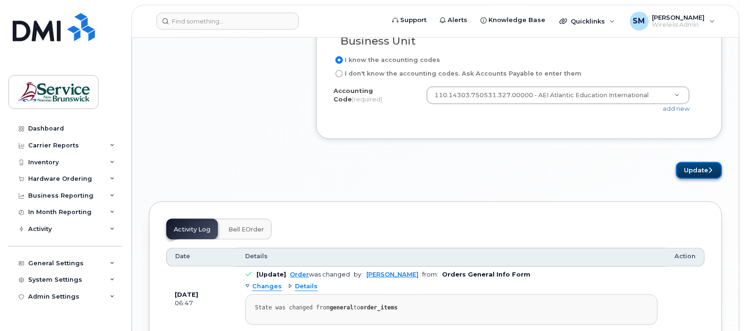
click at [699, 163] on button "Update" at bounding box center [699, 170] width 46 height 17
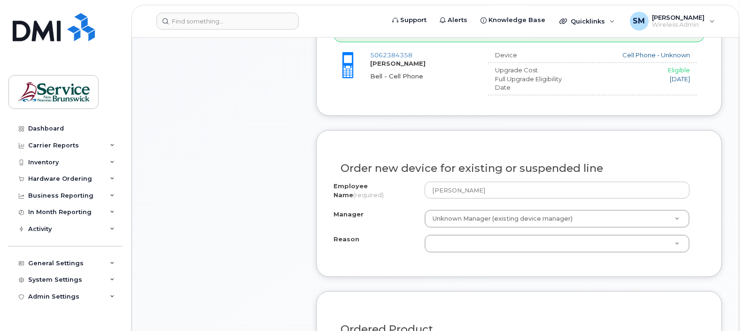
scroll to position [411, 0]
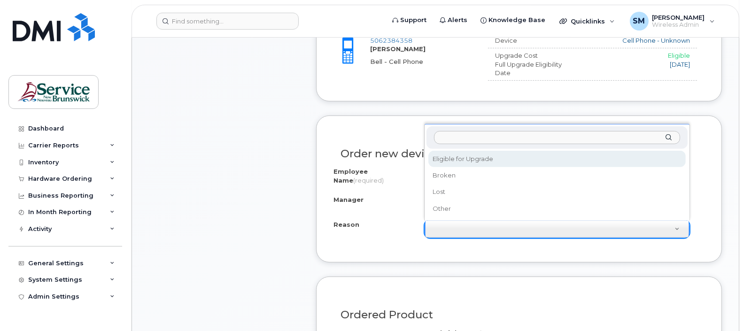
select select "eligible_for_upgrade"
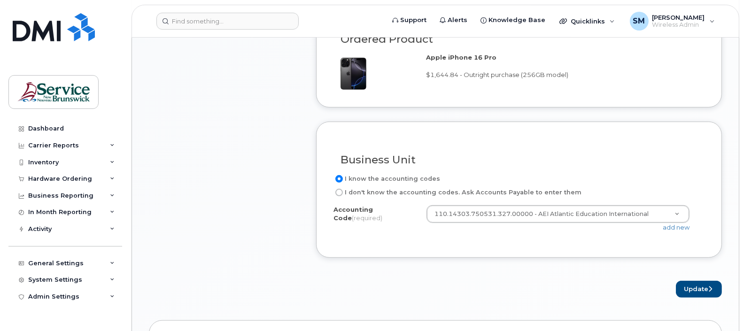
scroll to position [705, 0]
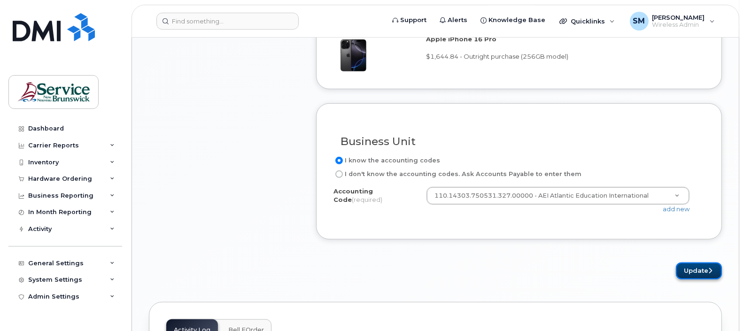
click at [693, 265] on button "Update" at bounding box center [699, 271] width 46 height 17
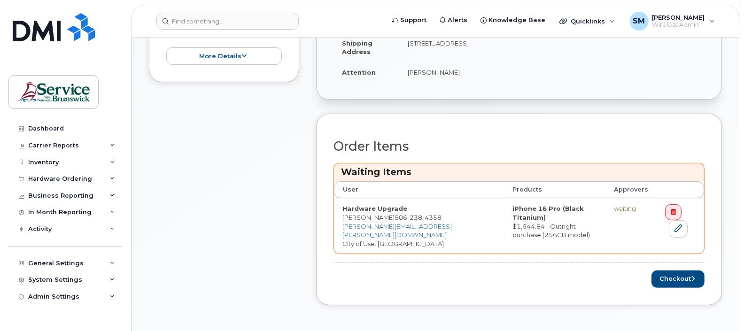
scroll to position [352, 0]
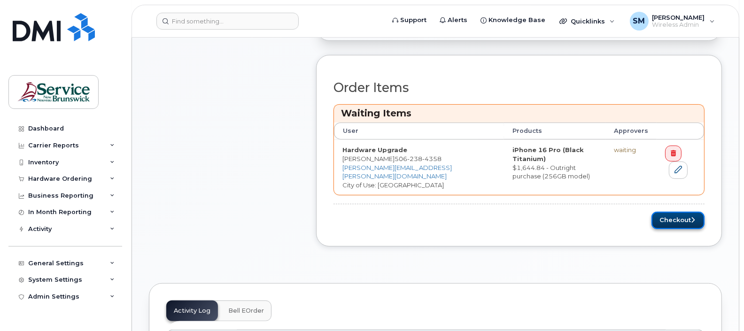
click at [675, 216] on button "Checkout" at bounding box center [678, 220] width 53 height 17
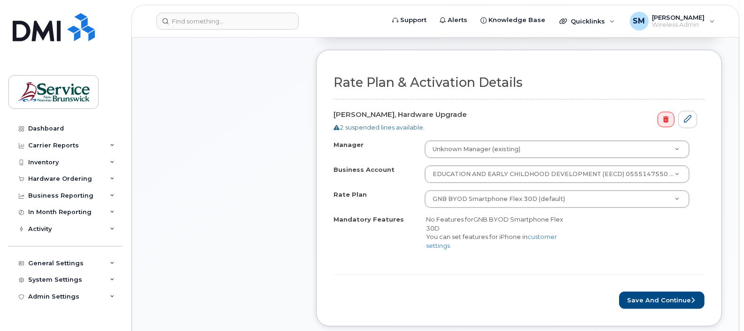
scroll to position [294, 0]
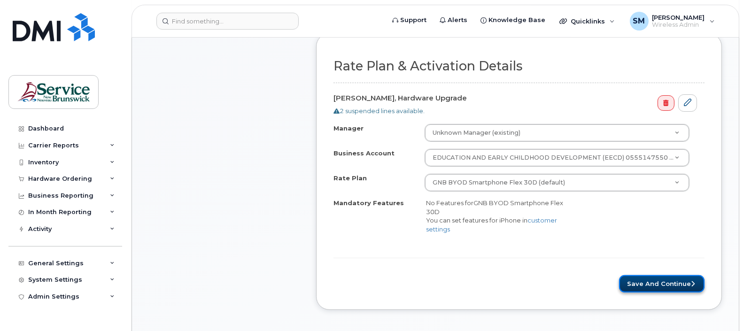
click at [638, 280] on button "Save and Continue" at bounding box center [662, 283] width 86 height 17
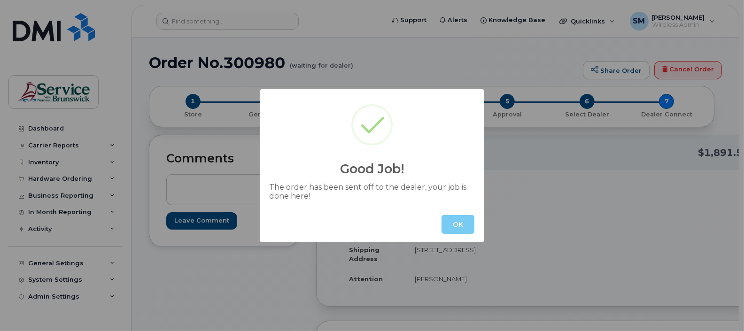
click at [459, 221] on button "OK" at bounding box center [458, 224] width 33 height 19
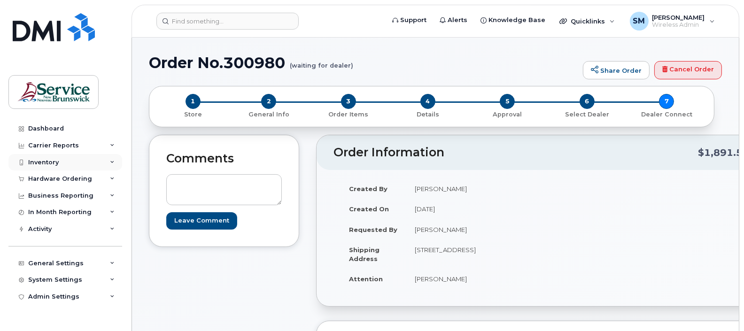
click at [113, 162] on icon at bounding box center [112, 162] width 5 height 5
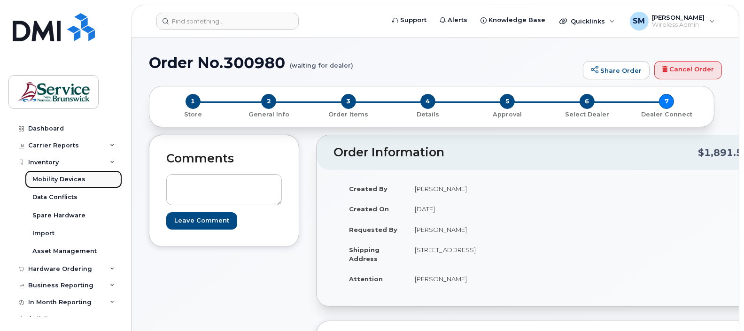
click at [75, 176] on div "Mobility Devices" at bounding box center [58, 179] width 53 height 8
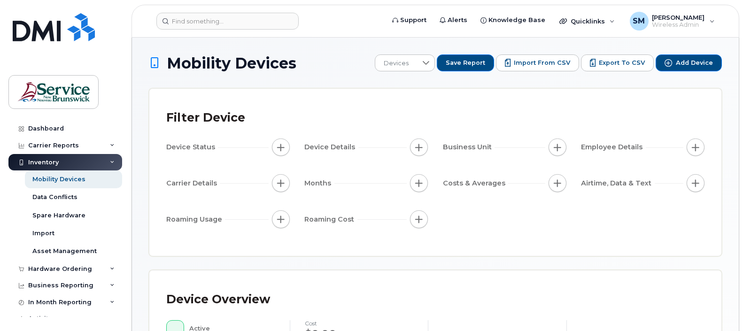
click at [110, 161] on icon at bounding box center [112, 162] width 5 height 5
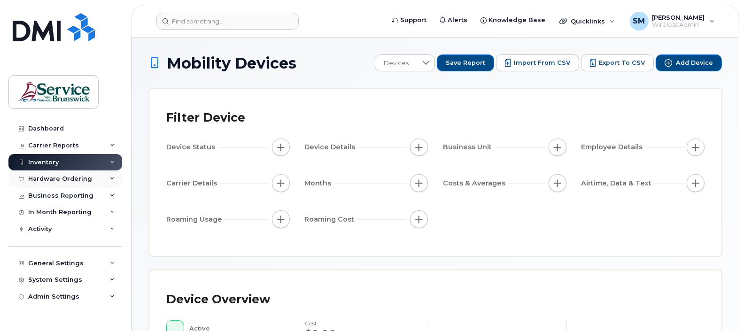
click at [110, 178] on icon at bounding box center [112, 179] width 5 height 5
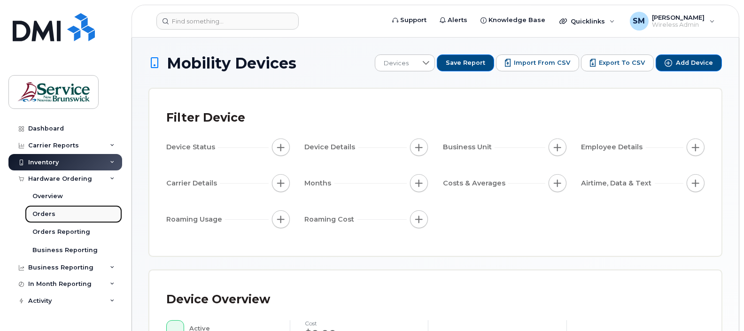
click at [49, 212] on div "Orders" at bounding box center [43, 214] width 23 height 8
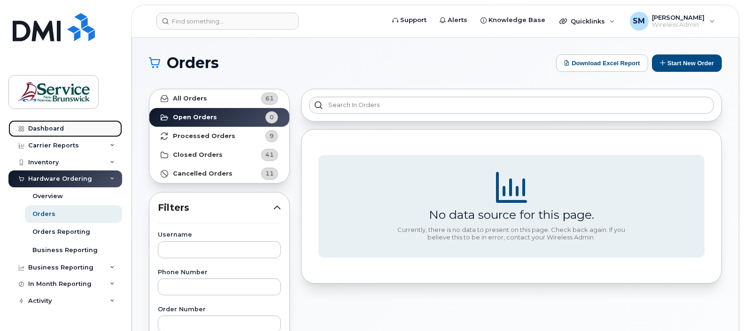
click at [61, 126] on div "Dashboard" at bounding box center [46, 129] width 36 height 8
